Goal: Task Accomplishment & Management: Use online tool/utility

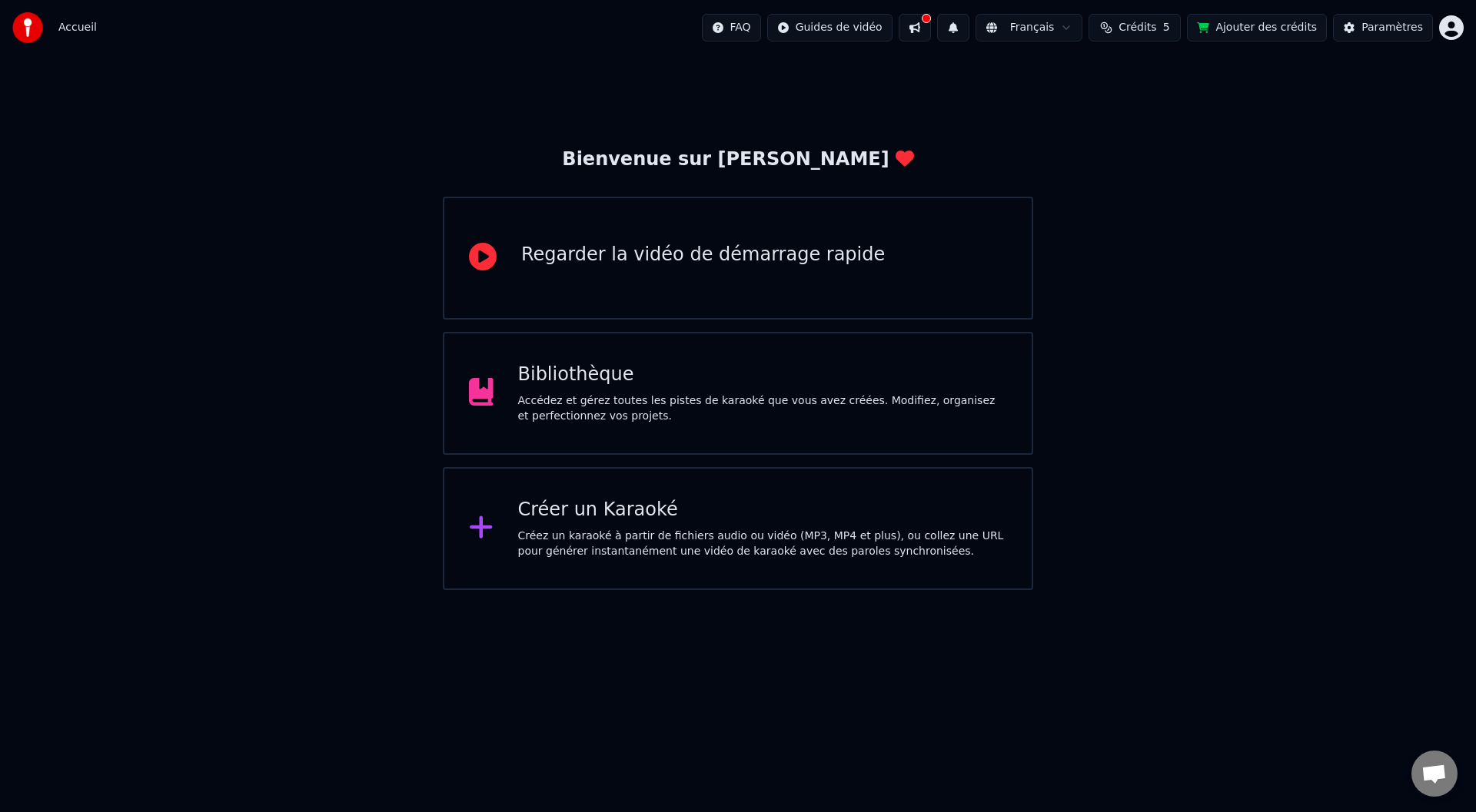
click at [615, 398] on div "Accédez et gérez toutes les pistes de karaoké que vous avez créées. Modifiez, o…" at bounding box center [763, 409] width 490 height 30
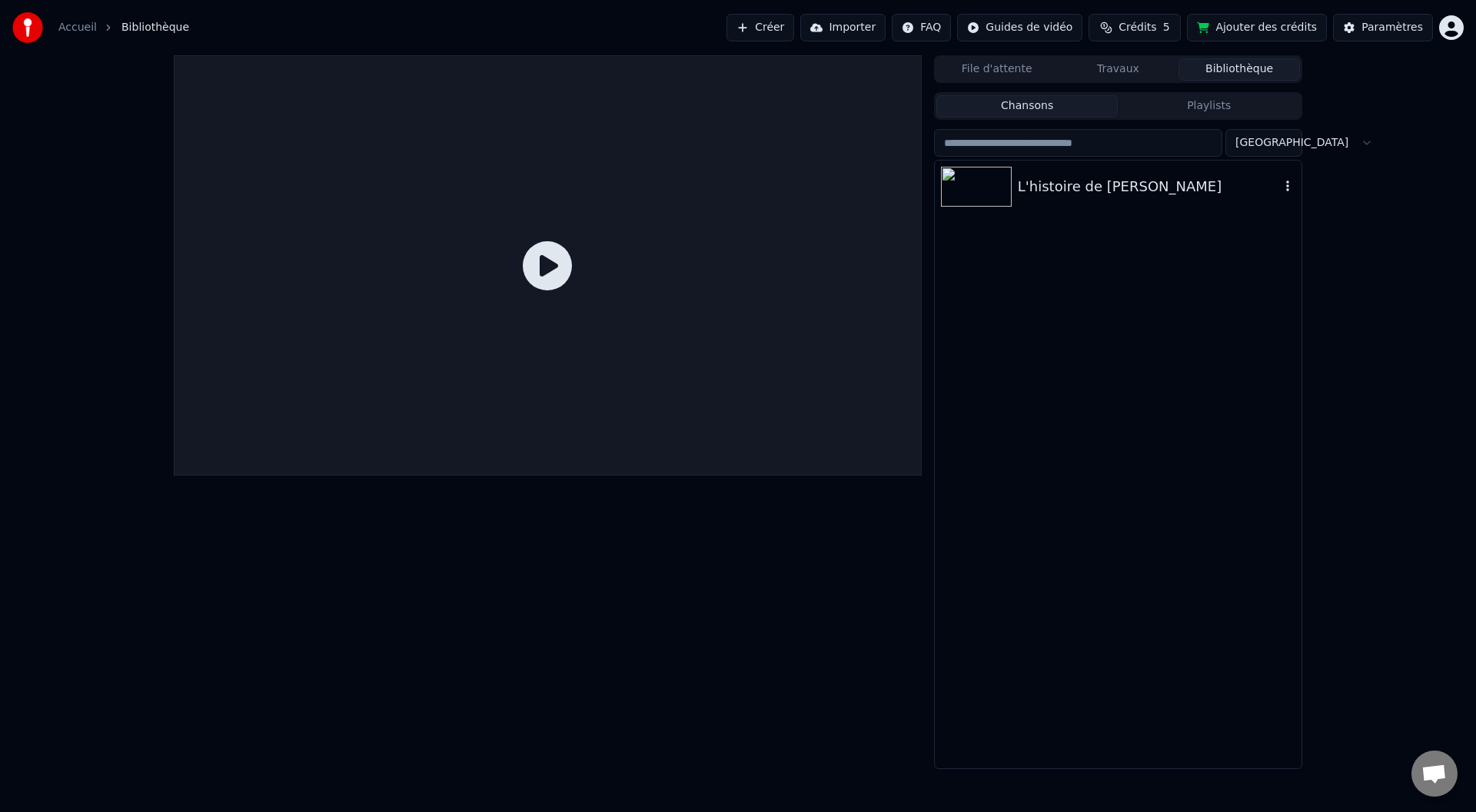
click at [1092, 190] on div "L'histoire de [PERSON_NAME]" at bounding box center [1149, 186] width 262 height 22
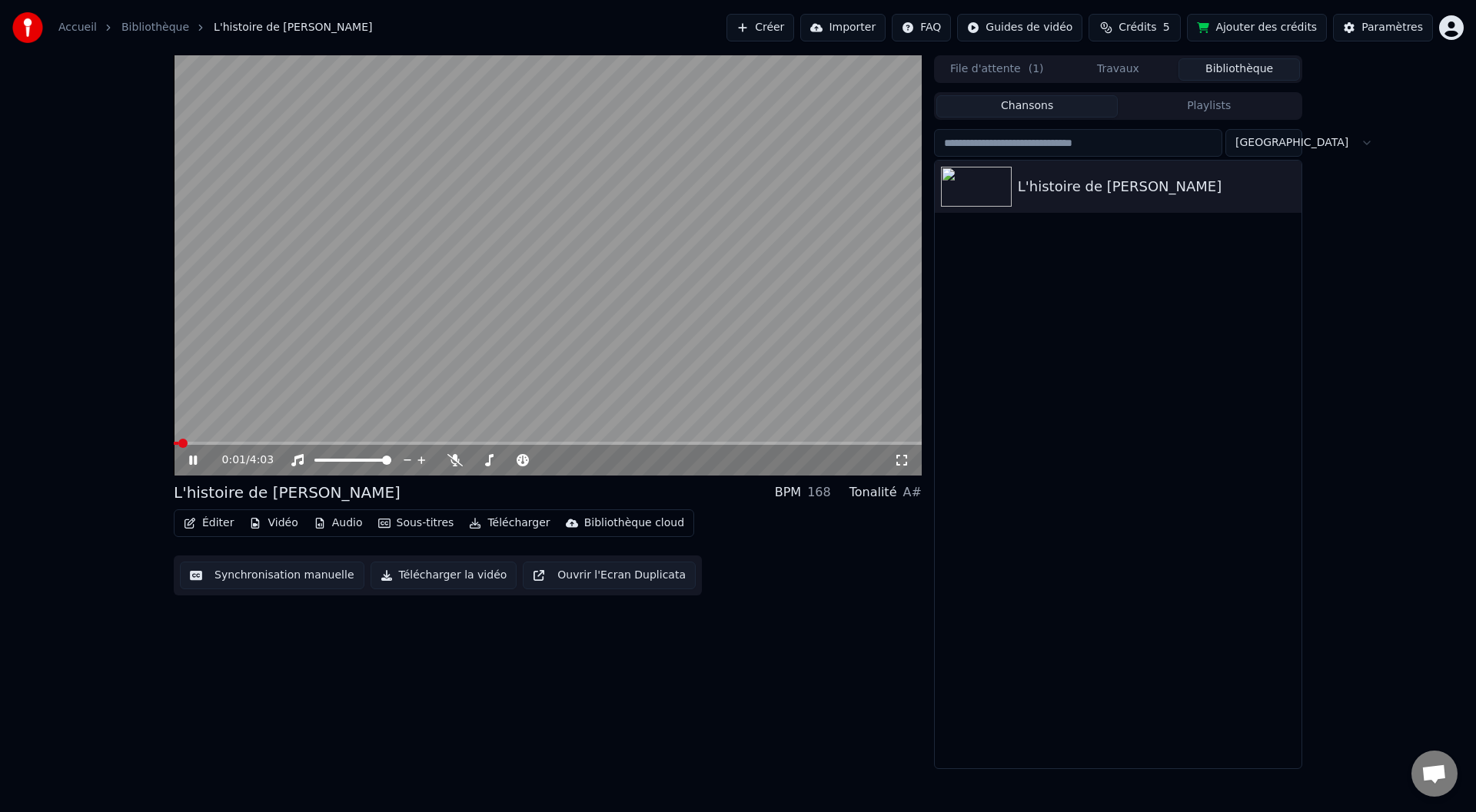
click at [196, 456] on icon at bounding box center [193, 460] width 8 height 10
click at [210, 523] on button "Éditer" at bounding box center [208, 523] width 62 height 22
click at [42, 599] on div "0:01 / 4:03 L'histoire de [PERSON_NAME] BPM 168 Tonalité A# Éditer Vidéo Audio …" at bounding box center [738, 412] width 1476 height 714
click at [207, 528] on button "Éditer" at bounding box center [208, 523] width 62 height 22
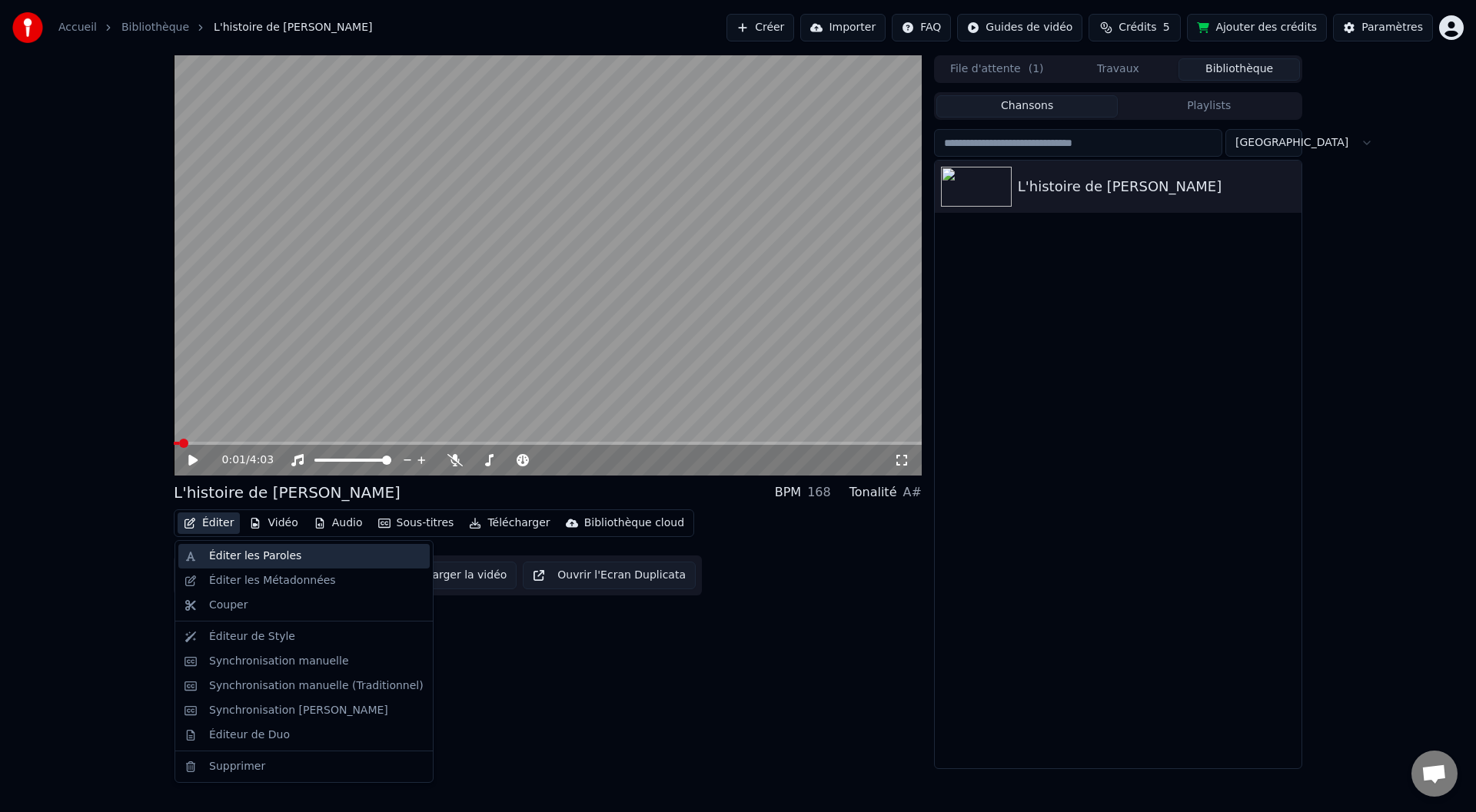
click at [214, 551] on div "Éditer les Paroles" at bounding box center [255, 556] width 92 height 15
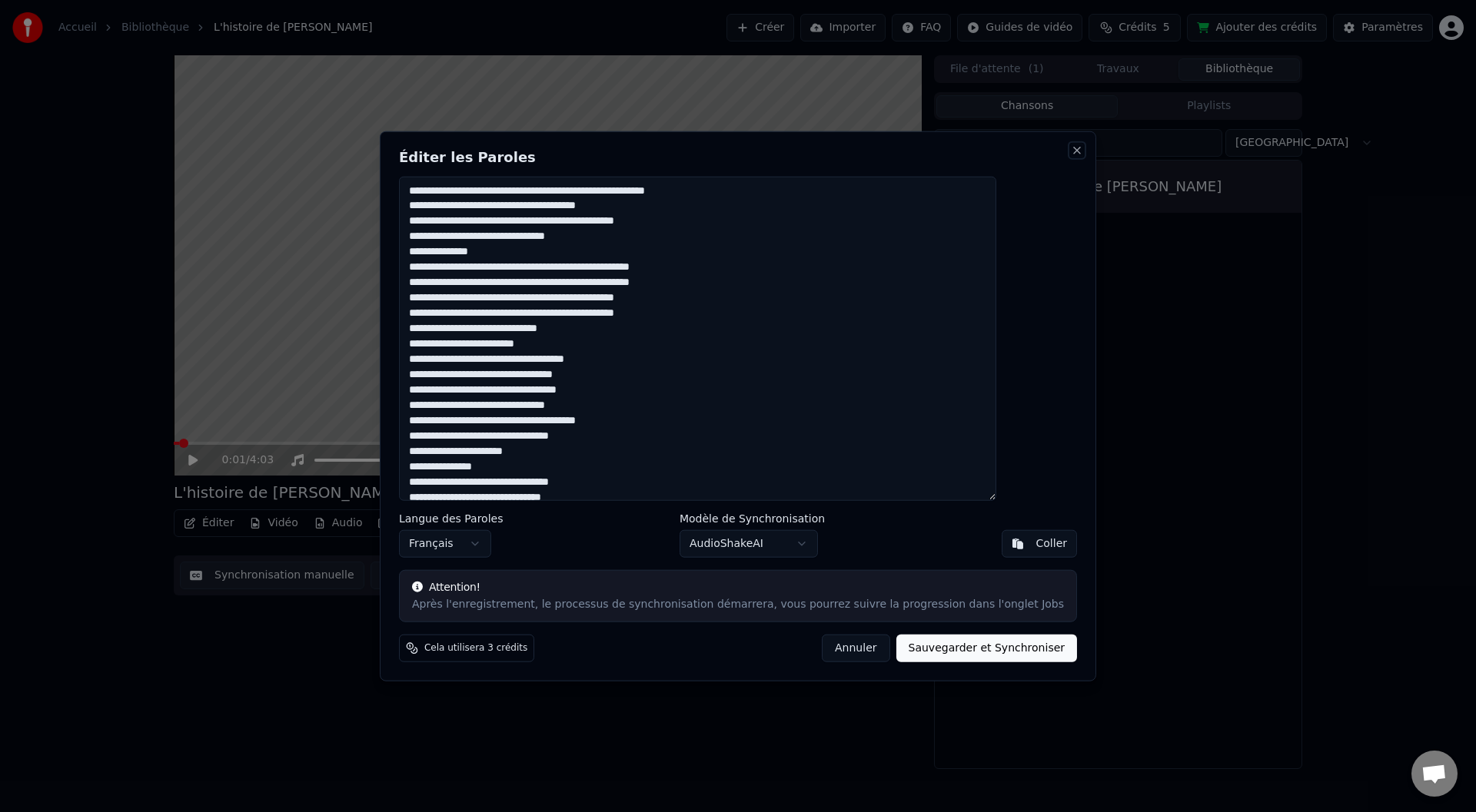
click at [1071, 150] on button "Close" at bounding box center [1077, 149] width 12 height 12
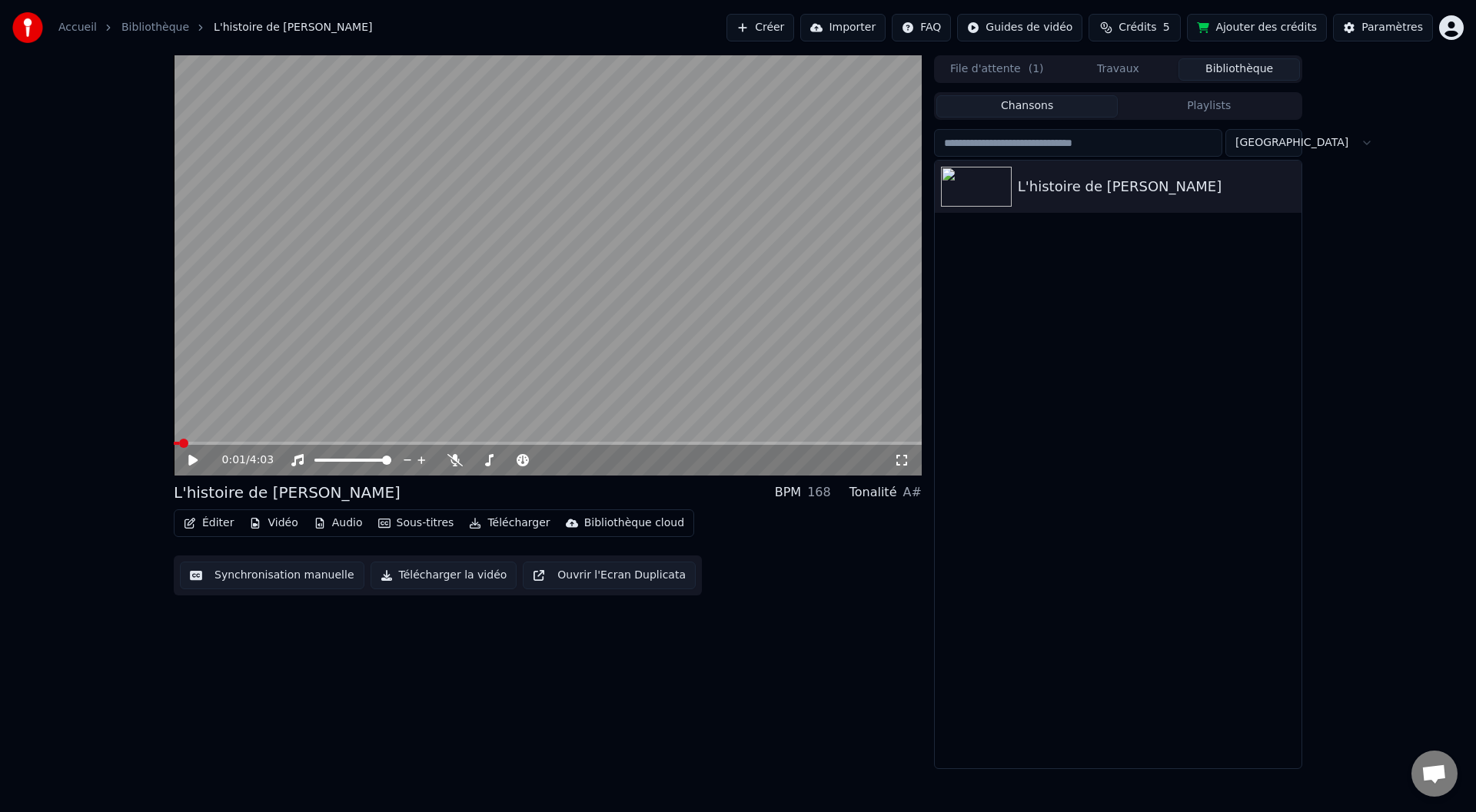
click at [204, 527] on button "Éditer" at bounding box center [208, 523] width 62 height 22
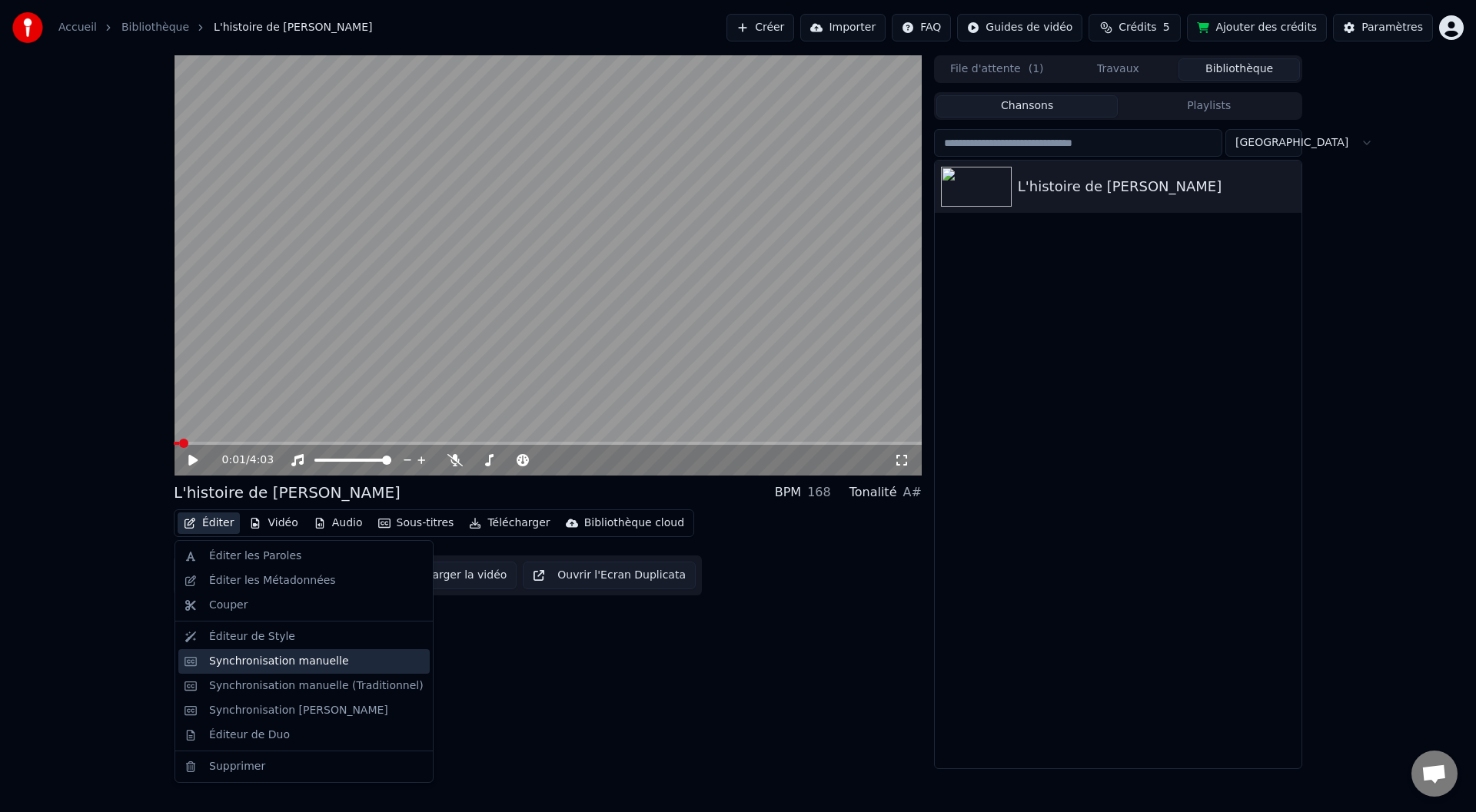
click at [264, 661] on div "Synchronisation manuelle" at bounding box center [279, 662] width 140 height 15
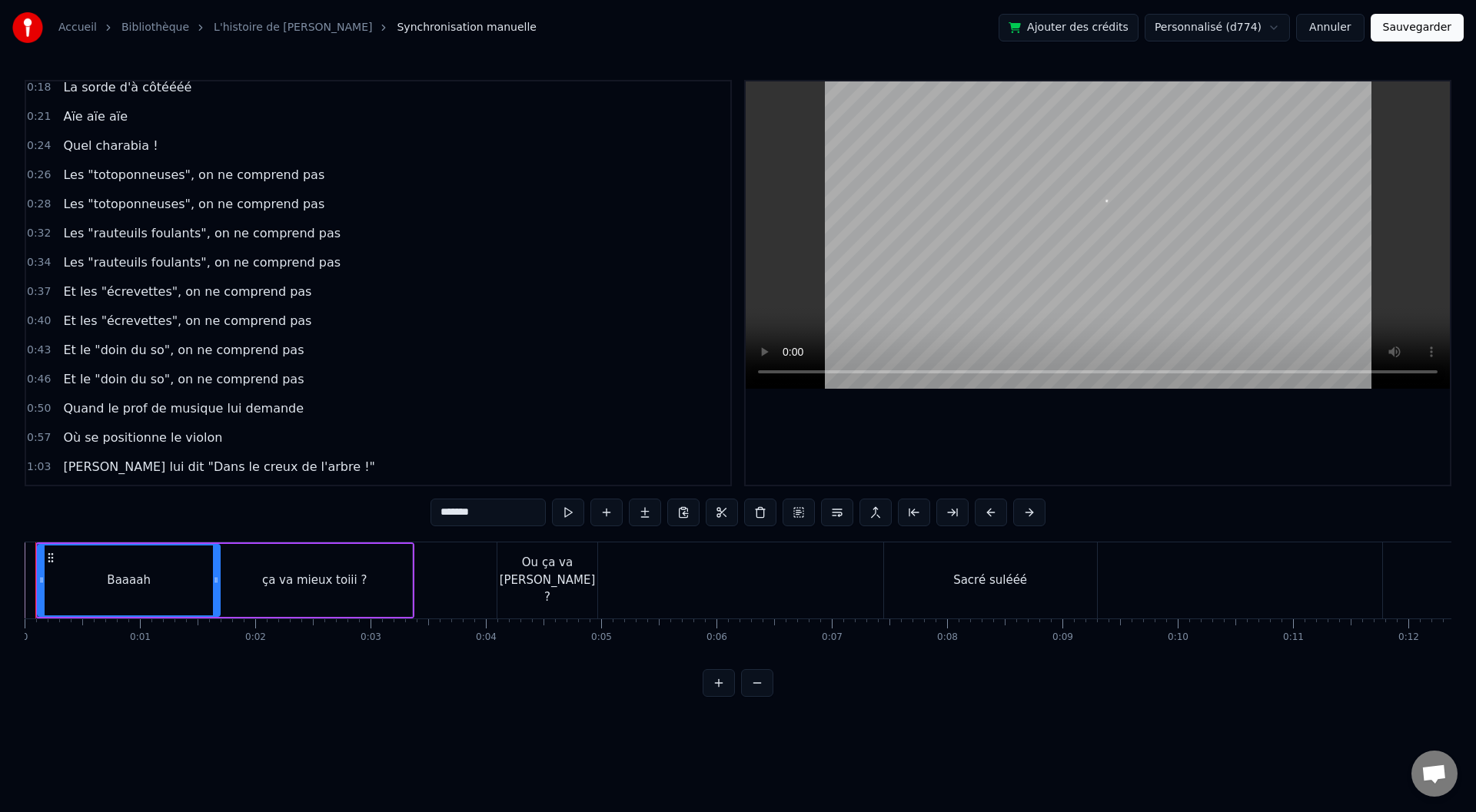
scroll to position [307, 0]
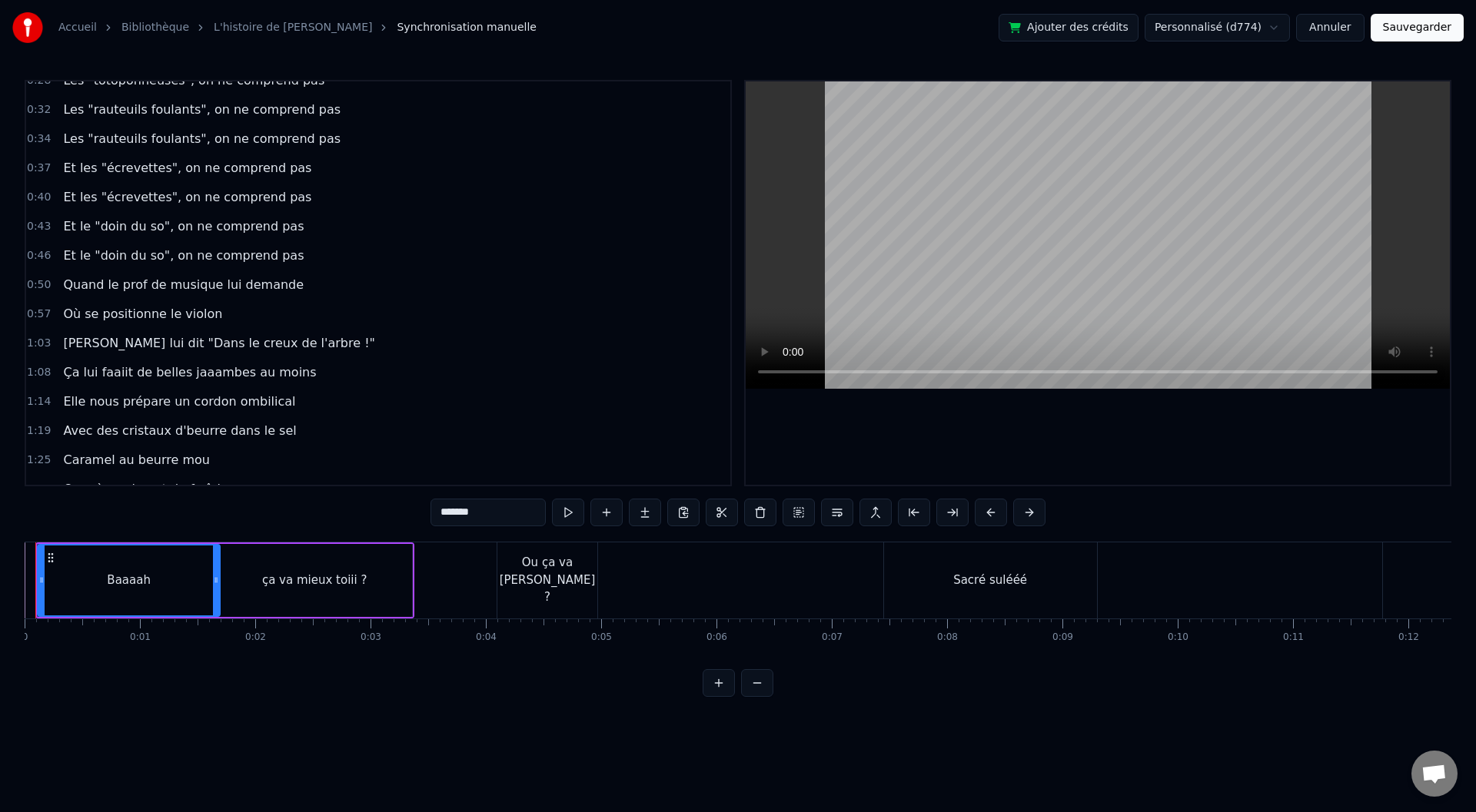
click at [216, 369] on span "Ça lui faaiit de belles jaaambes au moins" at bounding box center [189, 372] width 256 height 18
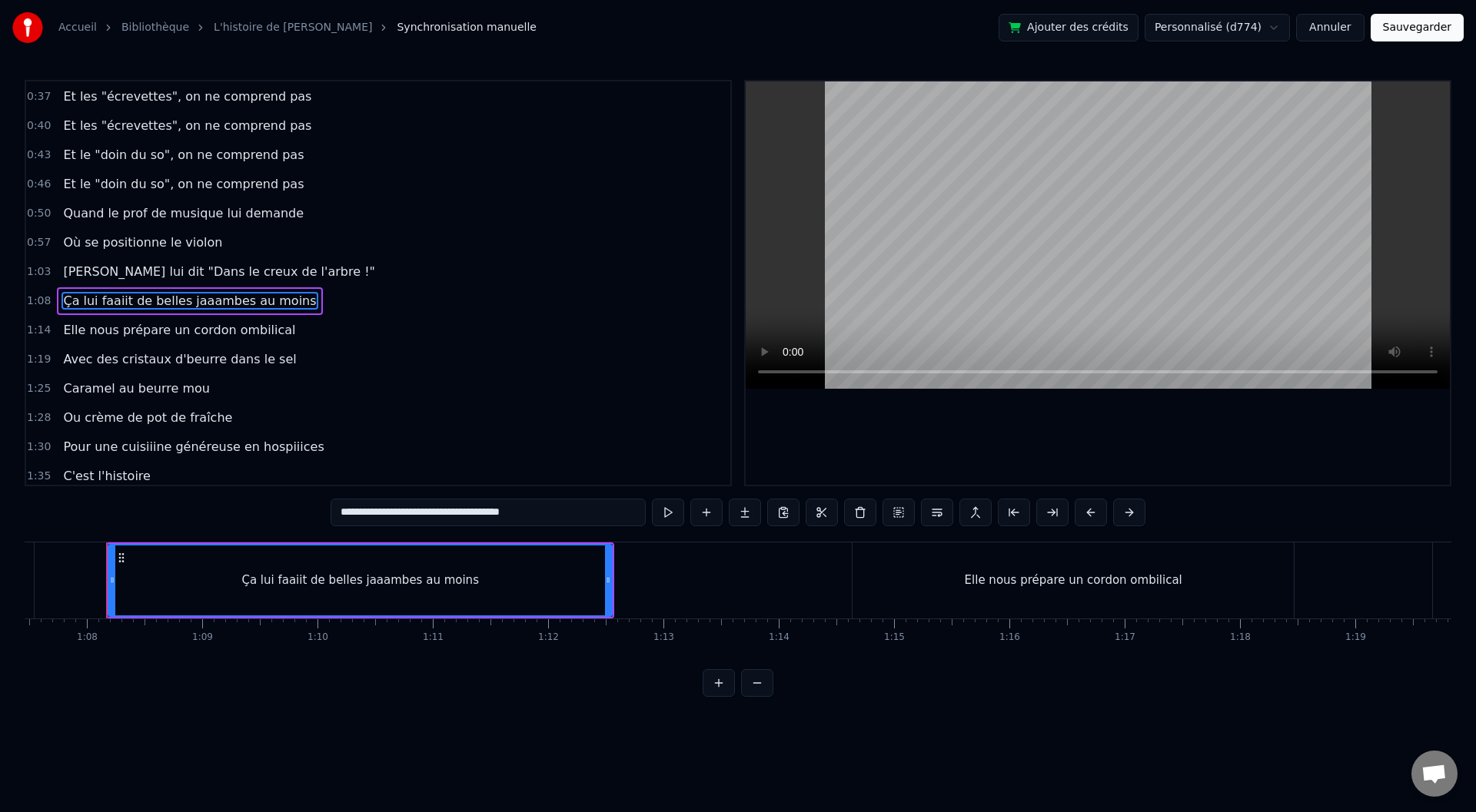
scroll to position [0, 7781]
click at [214, 303] on span "Ça lui faaiit de belles jaaambes au moins" at bounding box center [189, 300] width 256 height 18
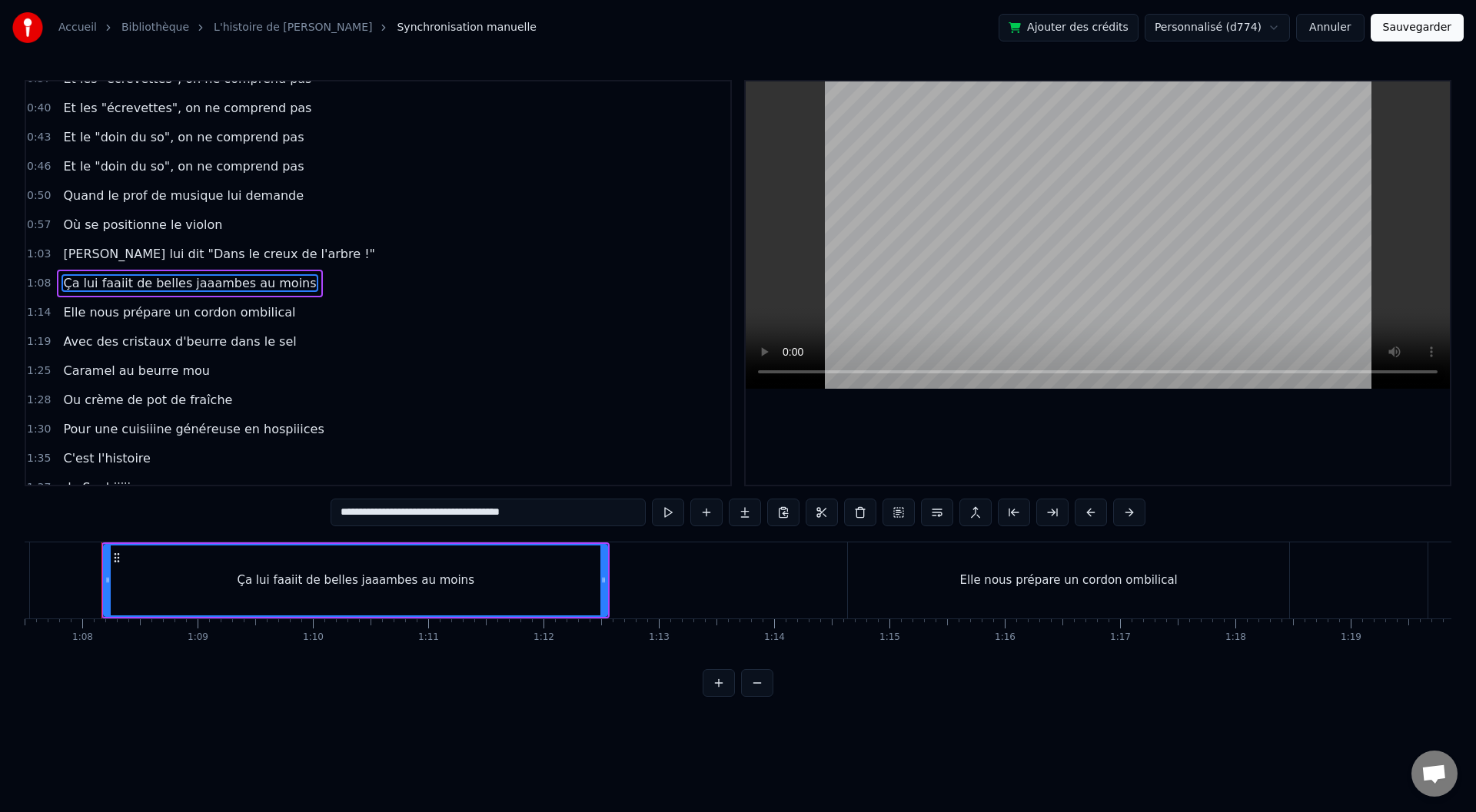
click at [154, 281] on span "Ça lui faaiit de belles jaaambes au moins" at bounding box center [189, 282] width 256 height 18
click at [107, 280] on span "Ça lui faaiit de belles jaaambes au moins" at bounding box center [189, 282] width 256 height 18
click at [153, 282] on span "Ça lui faaiit de belles jaaambes au moins" at bounding box center [189, 282] width 256 height 18
click at [343, 577] on div "Ça lui faaiit de belles jaaambes au moins" at bounding box center [356, 580] width 238 height 18
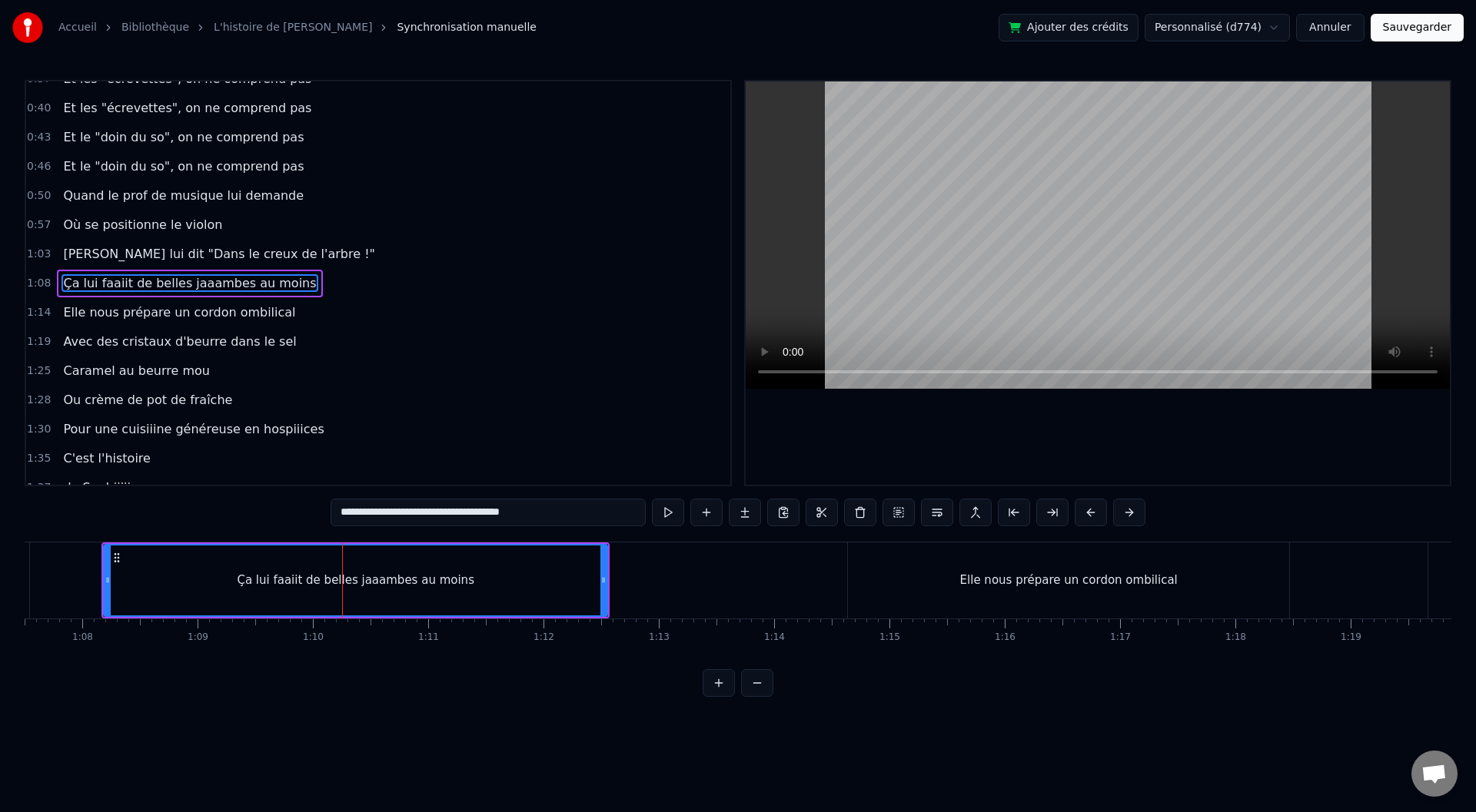
click at [343, 577] on div "Ça lui faaiit de belles jaaambes au moins" at bounding box center [356, 580] width 238 height 18
click at [448, 513] on input "**********" at bounding box center [487, 512] width 315 height 28
click at [427, 511] on input "**********" at bounding box center [487, 512] width 315 height 28
drag, startPoint x: 438, startPoint y: 512, endPoint x: 418, endPoint y: 511, distance: 20.0
click at [418, 511] on input "**********" at bounding box center [487, 512] width 315 height 28
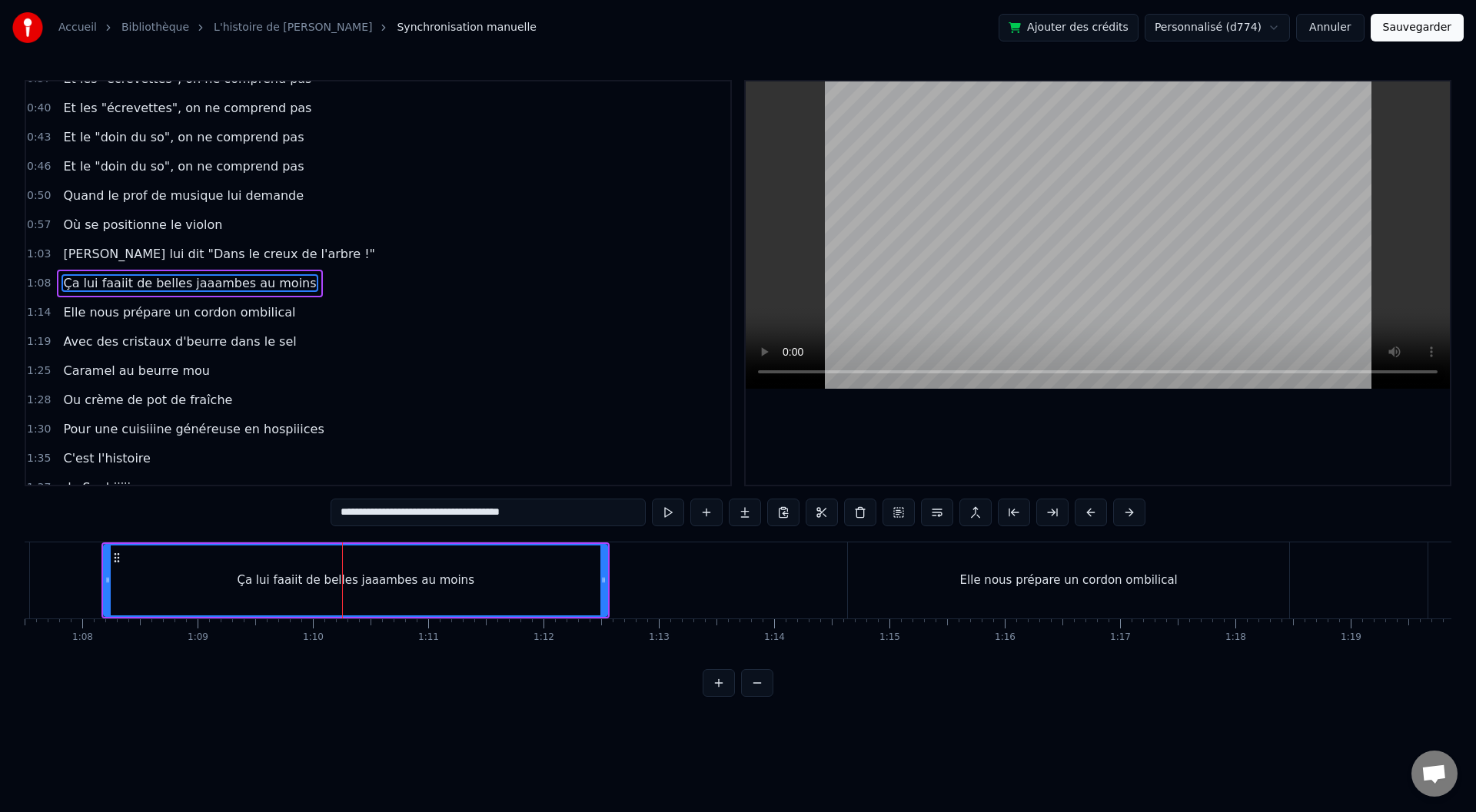
click at [429, 512] on input "**********" at bounding box center [487, 512] width 315 height 28
drag, startPoint x: 521, startPoint y: 515, endPoint x: 411, endPoint y: 512, distance: 110.0
click at [411, 512] on input "**********" at bounding box center [468, 512] width 292 height 28
click at [285, 502] on div "0:00 Baaaah ça va mieux toiii ? 0:04 Ou ça va [PERSON_NAME] ? 0:07 Sacré sulééé…" at bounding box center [738, 388] width 1427 height 617
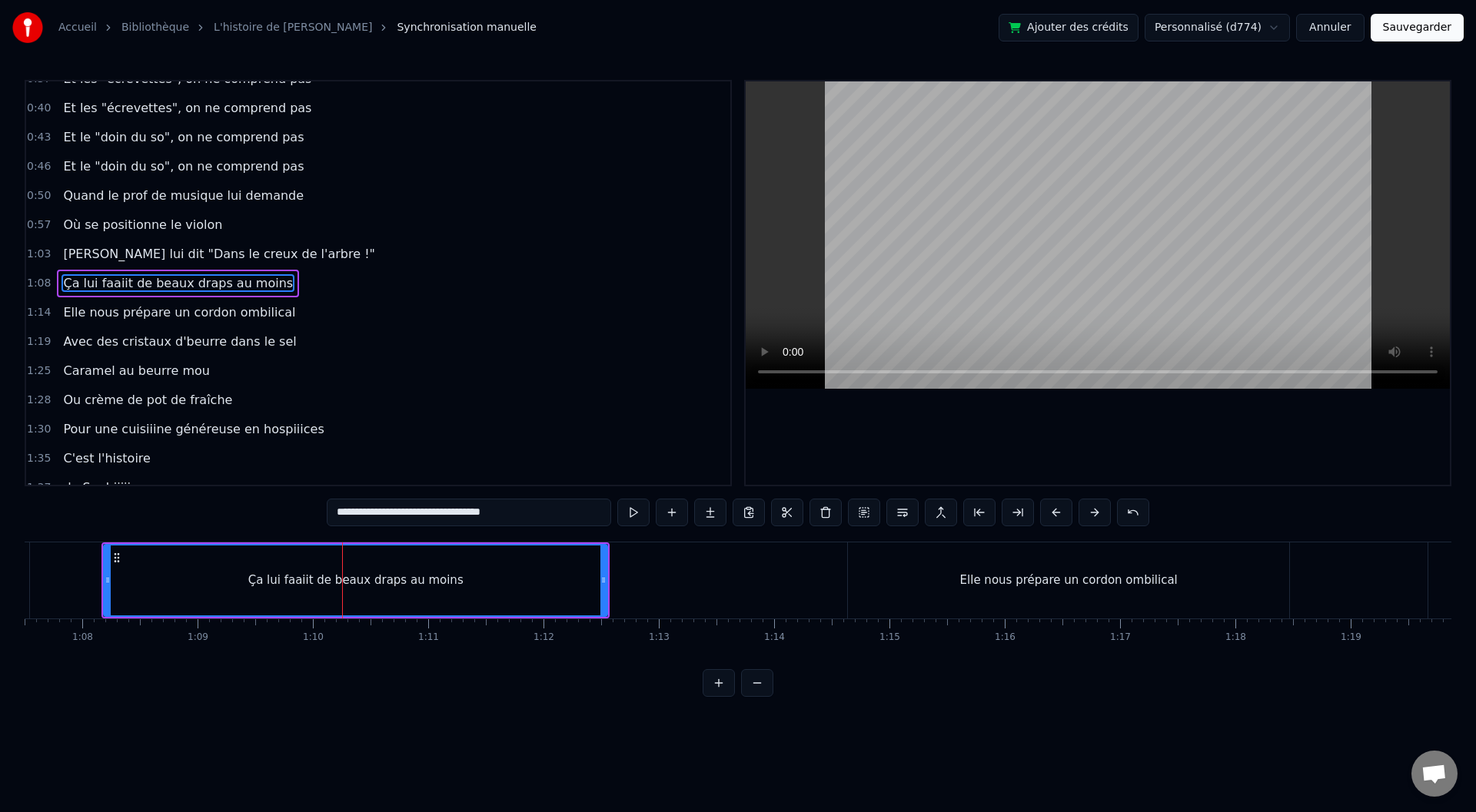
click at [156, 252] on span "[PERSON_NAME] lui dit "Dans le creux de l'arbre !"" at bounding box center [219, 254] width 315 height 18
type input "**********"
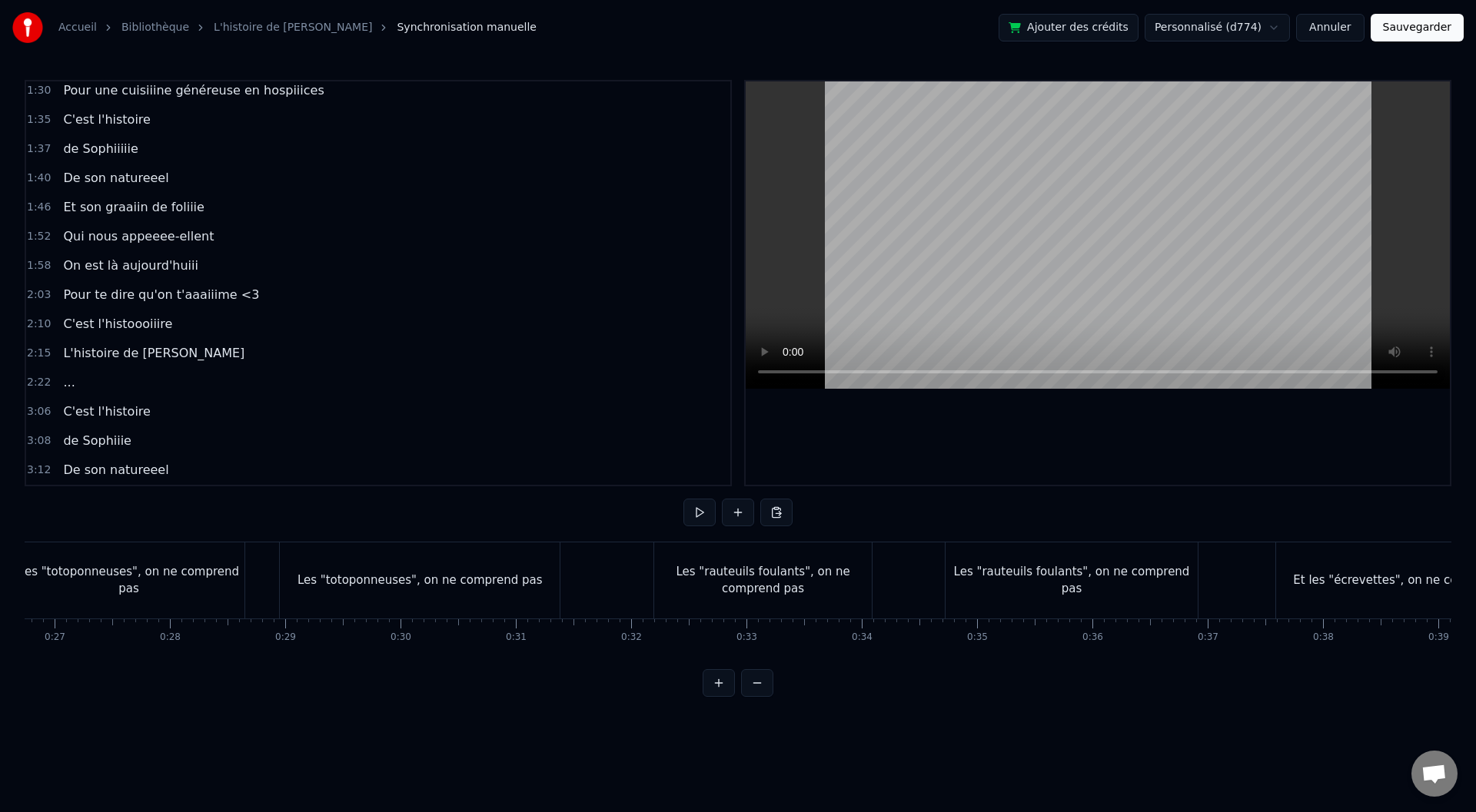
scroll to position [0, 0]
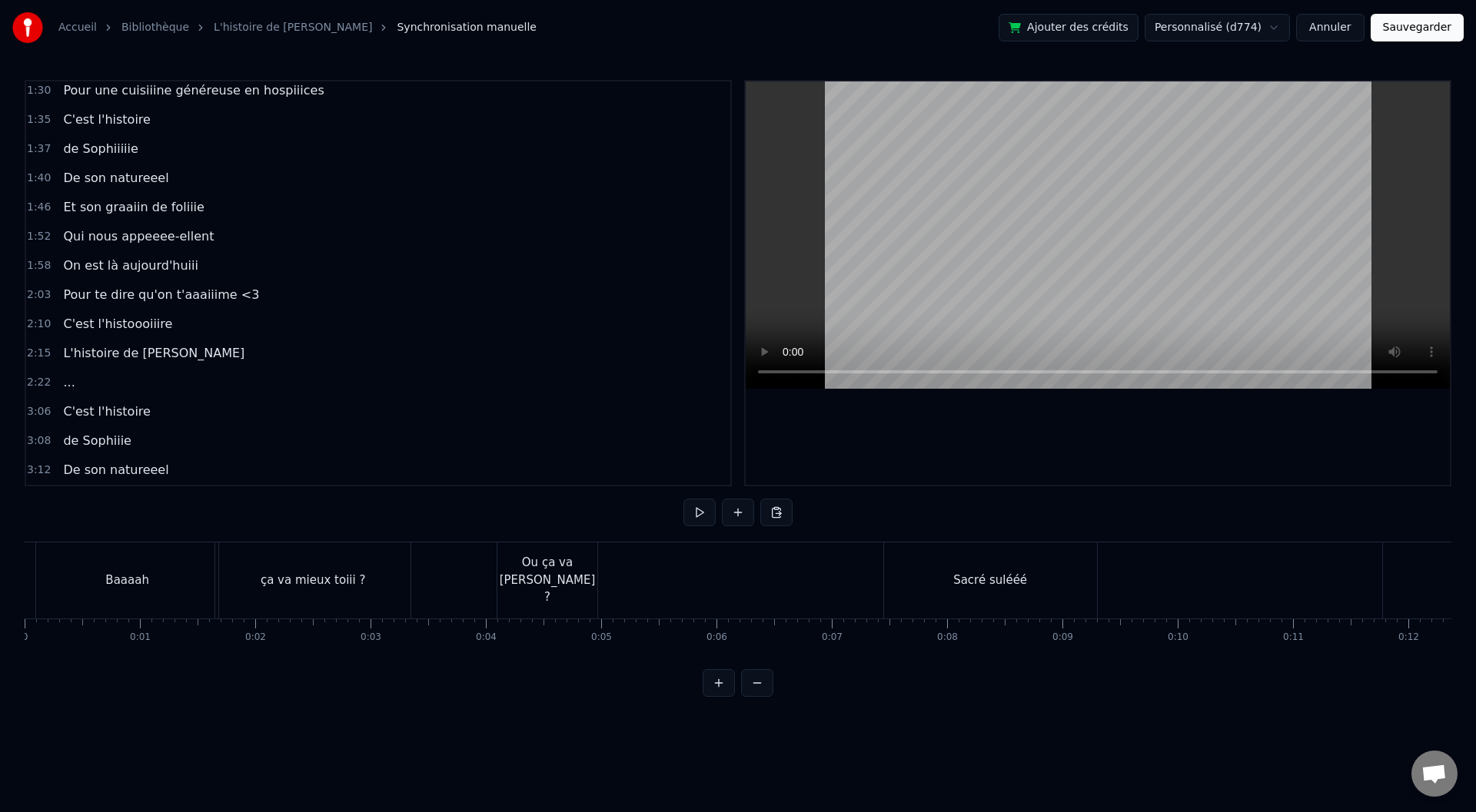
click at [1400, 32] on button "Sauvegarder" at bounding box center [1417, 28] width 93 height 28
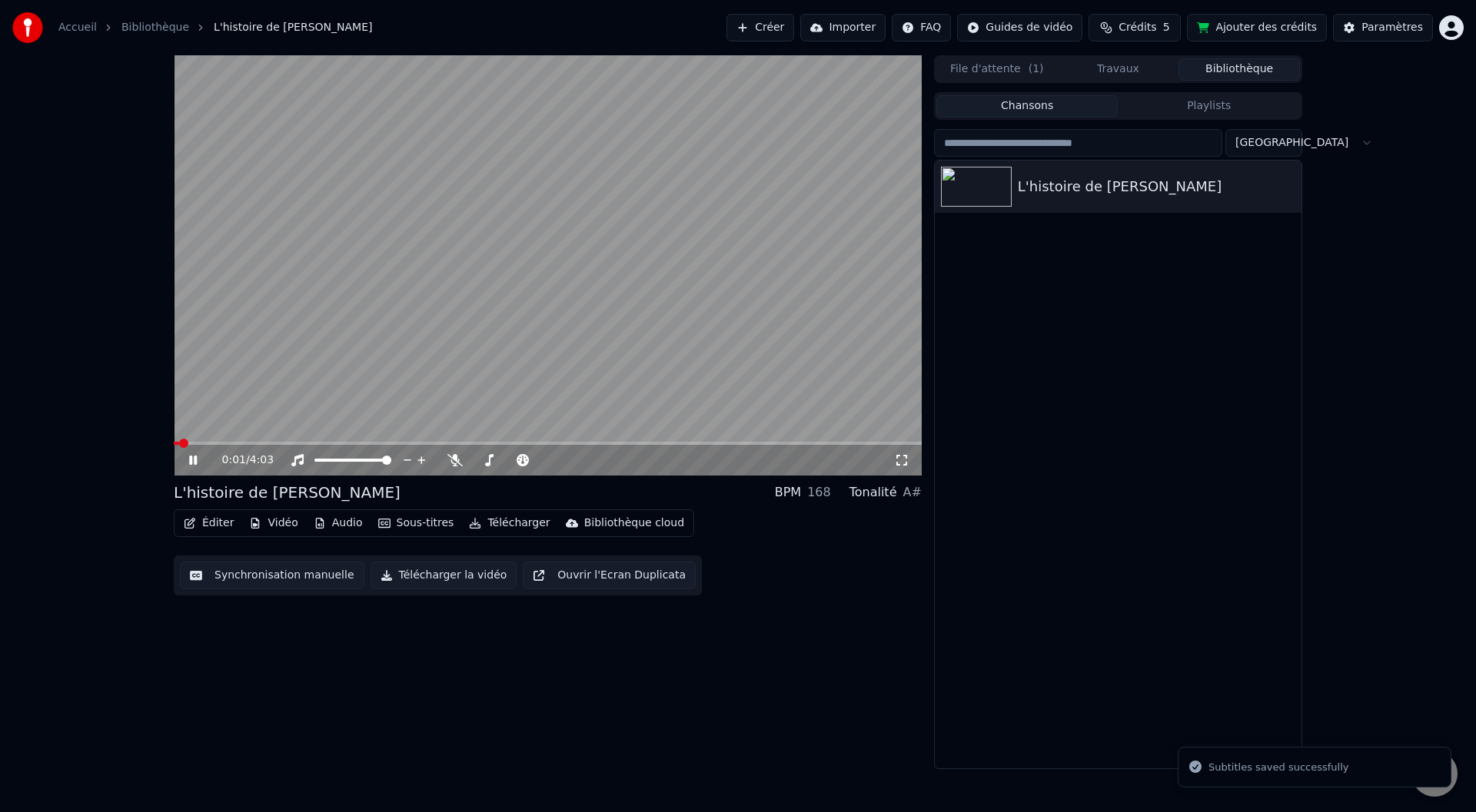
click at [191, 466] on icon at bounding box center [204, 460] width 36 height 12
click at [502, 524] on button "Télécharger" at bounding box center [509, 523] width 93 height 22
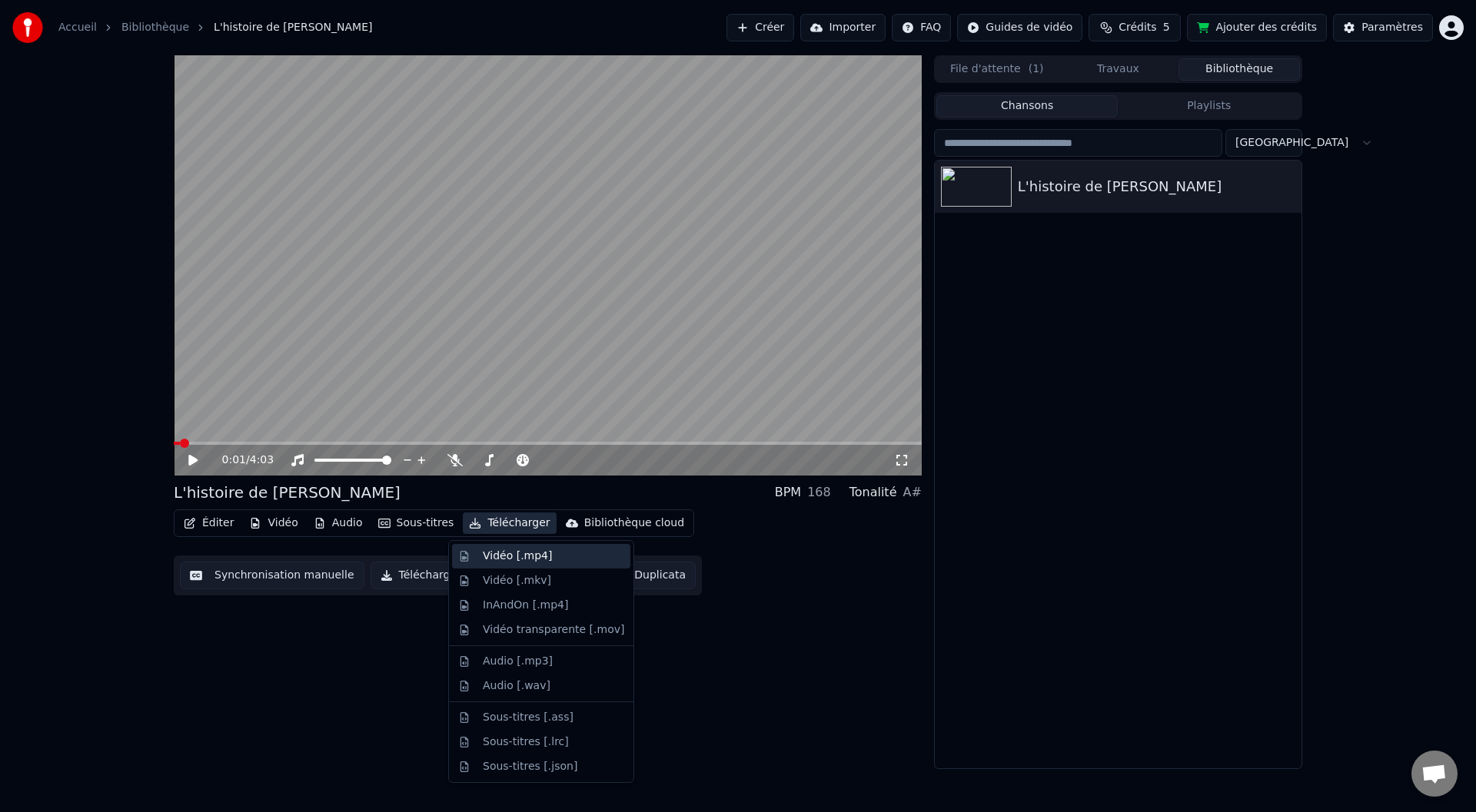
click at [511, 561] on div "Vidéo [.mp4]" at bounding box center [516, 556] width 69 height 15
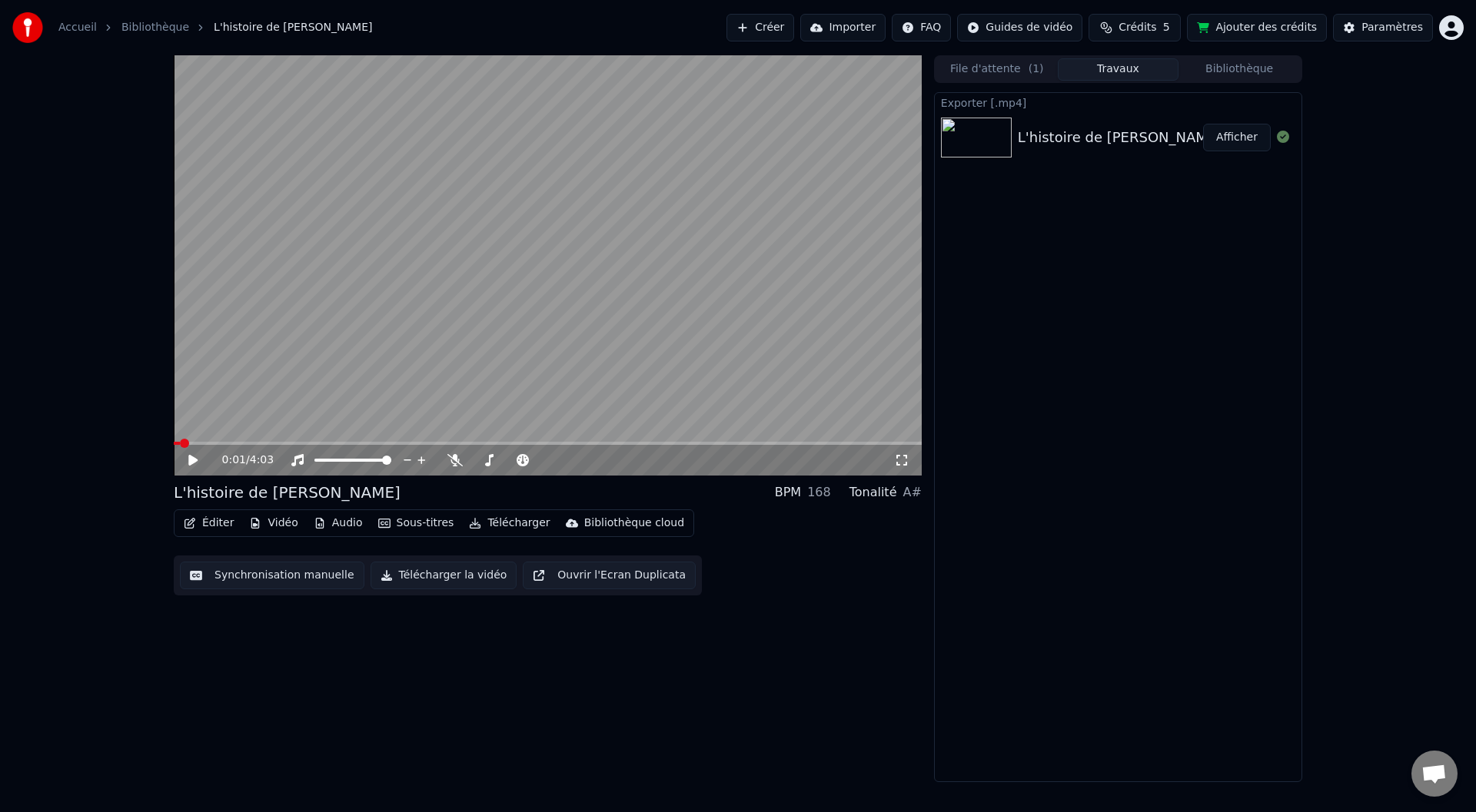
click at [1236, 137] on button "Afficher" at bounding box center [1236, 137] width 68 height 28
click at [1237, 139] on button "Afficher" at bounding box center [1236, 137] width 68 height 28
